Goal: Check status: Check status

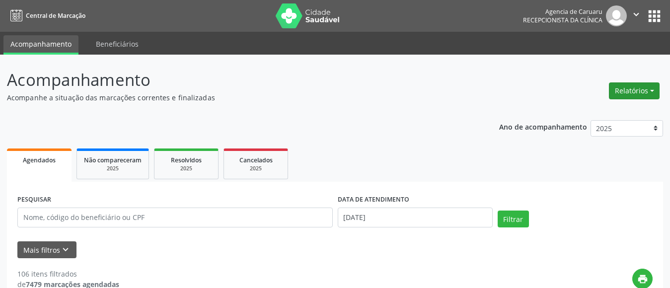
click at [642, 91] on button "Relatórios" at bounding box center [633, 90] width 51 height 17
click at [583, 113] on link "Agendamentos" at bounding box center [606, 112] width 107 height 14
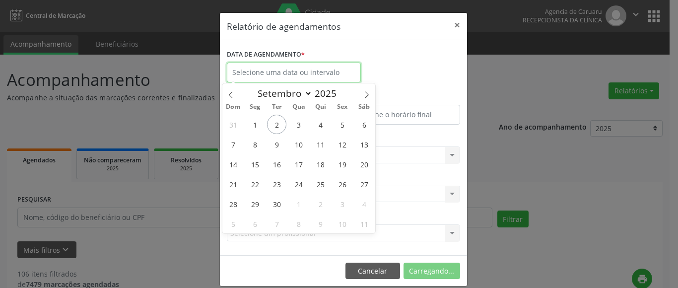
click at [265, 74] on input "text" at bounding box center [294, 73] width 134 height 20
click at [297, 123] on span "3" at bounding box center [298, 124] width 19 height 19
type input "[DATE]"
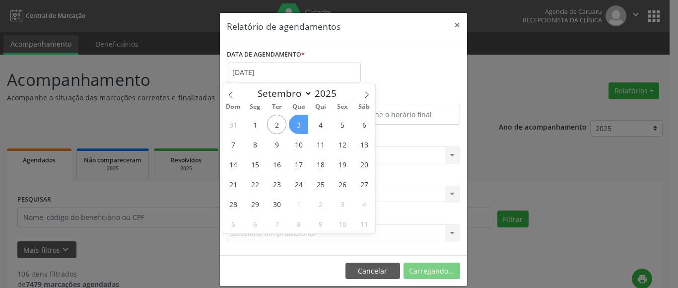
click at [297, 123] on span "3" at bounding box center [298, 124] width 19 height 19
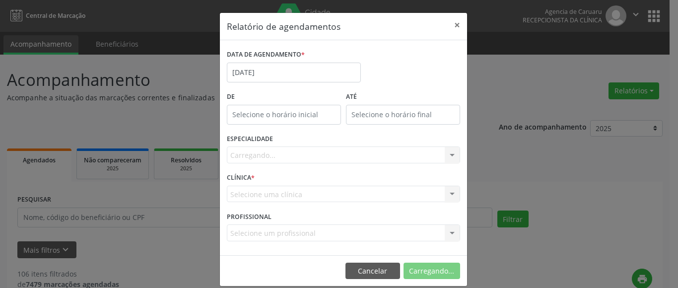
click at [236, 158] on div "Carregando... Nenhum resultado encontrado para: " " Não há nenhuma opção para s…" at bounding box center [343, 154] width 233 height 17
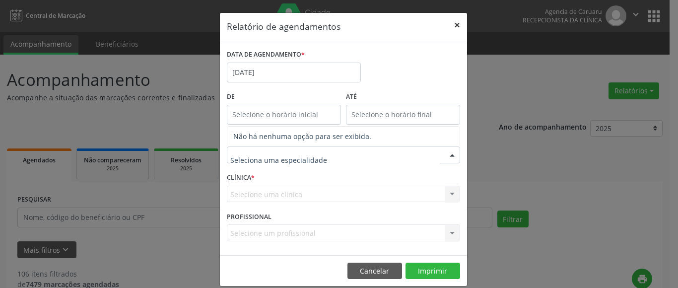
click at [453, 24] on button "×" at bounding box center [457, 25] width 20 height 24
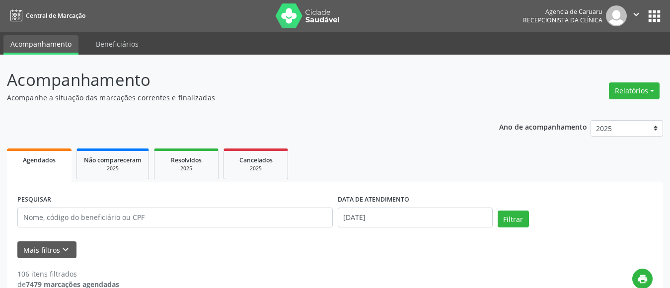
drag, startPoint x: 635, startPoint y: 86, endPoint x: 532, endPoint y: 90, distance: 103.8
click at [635, 87] on button "Relatórios" at bounding box center [633, 90] width 51 height 17
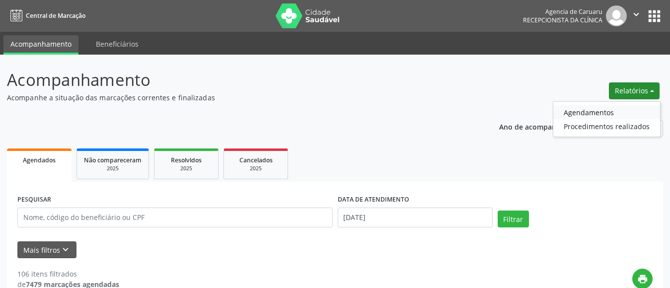
click at [607, 109] on link "Agendamentos" at bounding box center [606, 112] width 107 height 14
select select "8"
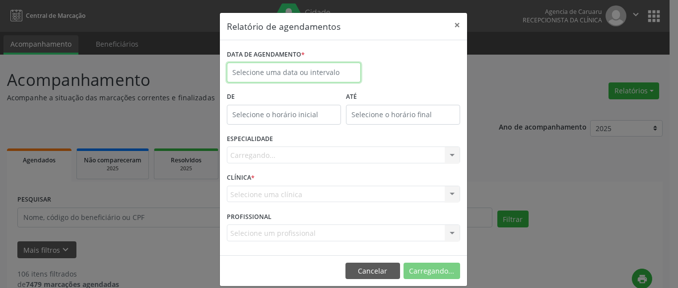
click at [290, 70] on input "text" at bounding box center [294, 73] width 134 height 20
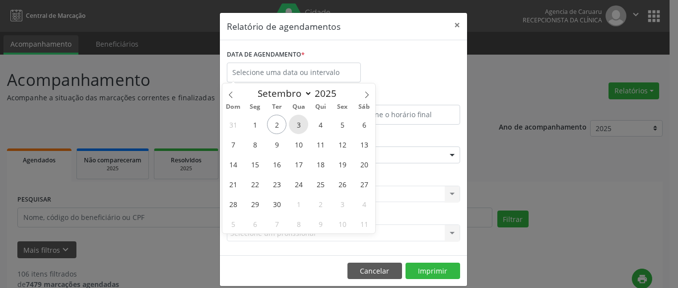
click at [296, 126] on span "3" at bounding box center [298, 124] width 19 height 19
type input "[DATE]"
click at [296, 126] on span "3" at bounding box center [298, 124] width 19 height 19
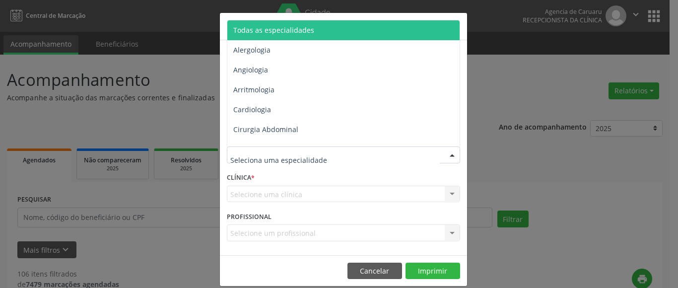
drag, startPoint x: 322, startPoint y: 22, endPoint x: 322, endPoint y: 43, distance: 20.9
click at [322, 22] on span "Todas as especialidades" at bounding box center [344, 30] width 234 height 20
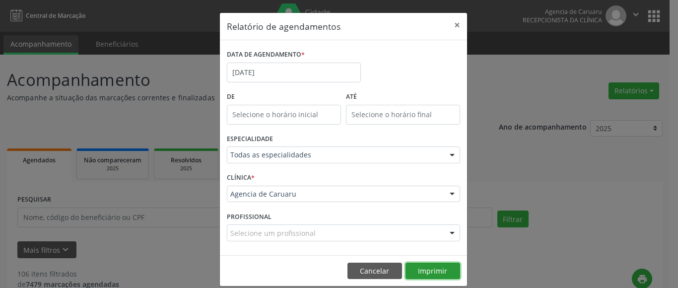
click at [431, 268] on button "Imprimir" at bounding box center [432, 271] width 55 height 17
